Goal: Find specific page/section: Find specific page/section

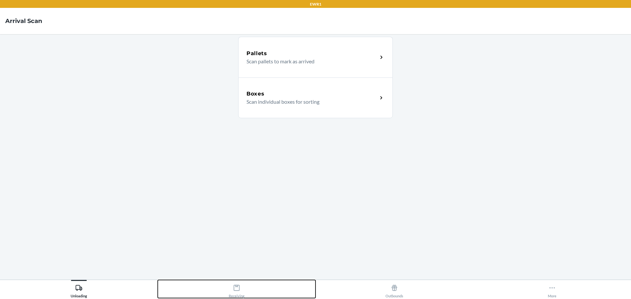
click at [239, 283] on div "Receiving" at bounding box center [237, 290] width 16 height 16
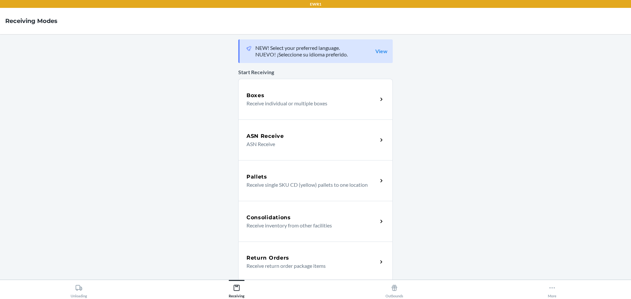
click at [282, 261] on h5 "Return Orders" at bounding box center [267, 258] width 43 height 8
